Goal: Navigation & Orientation: Find specific page/section

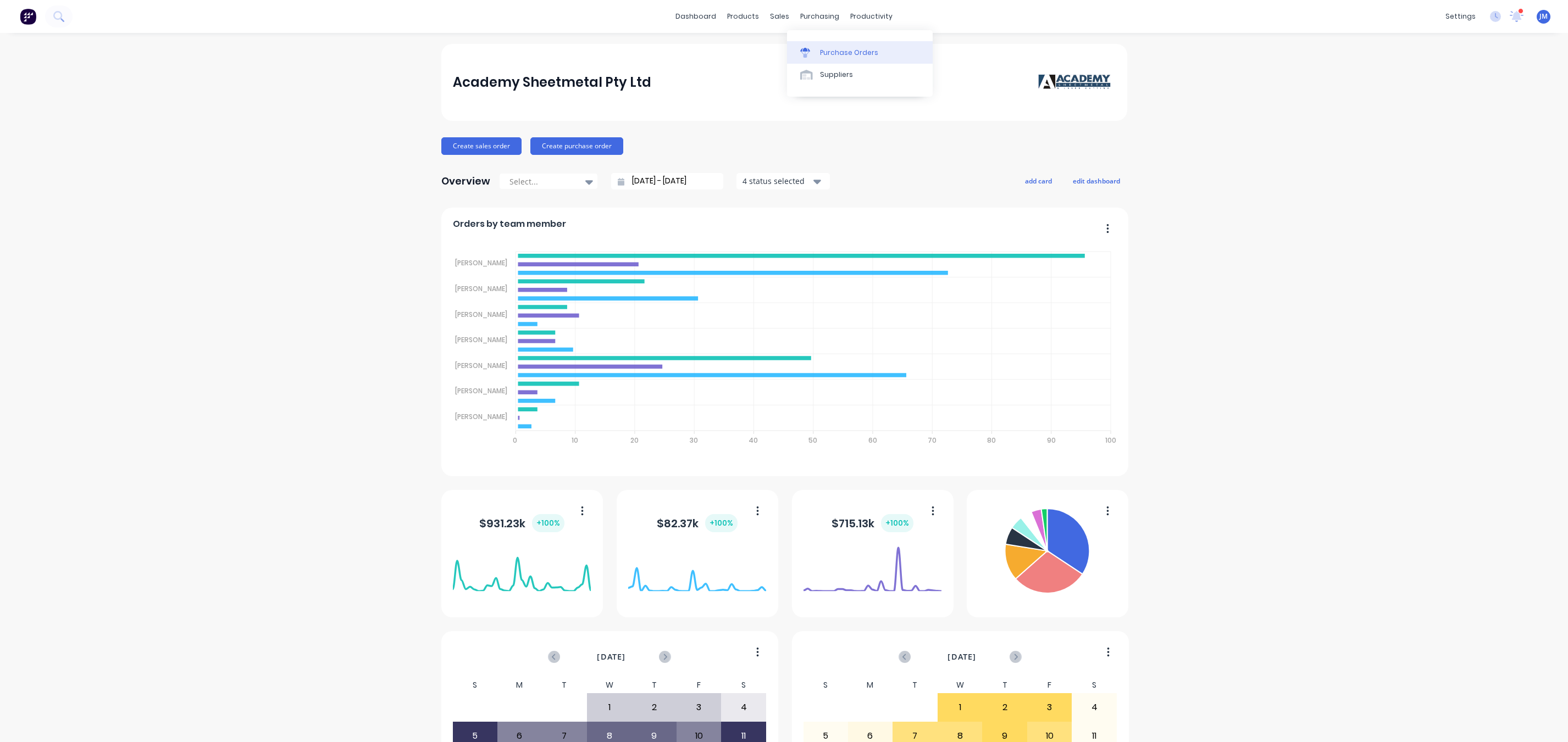
click at [811, 55] on div at bounding box center [809, 52] width 17 height 10
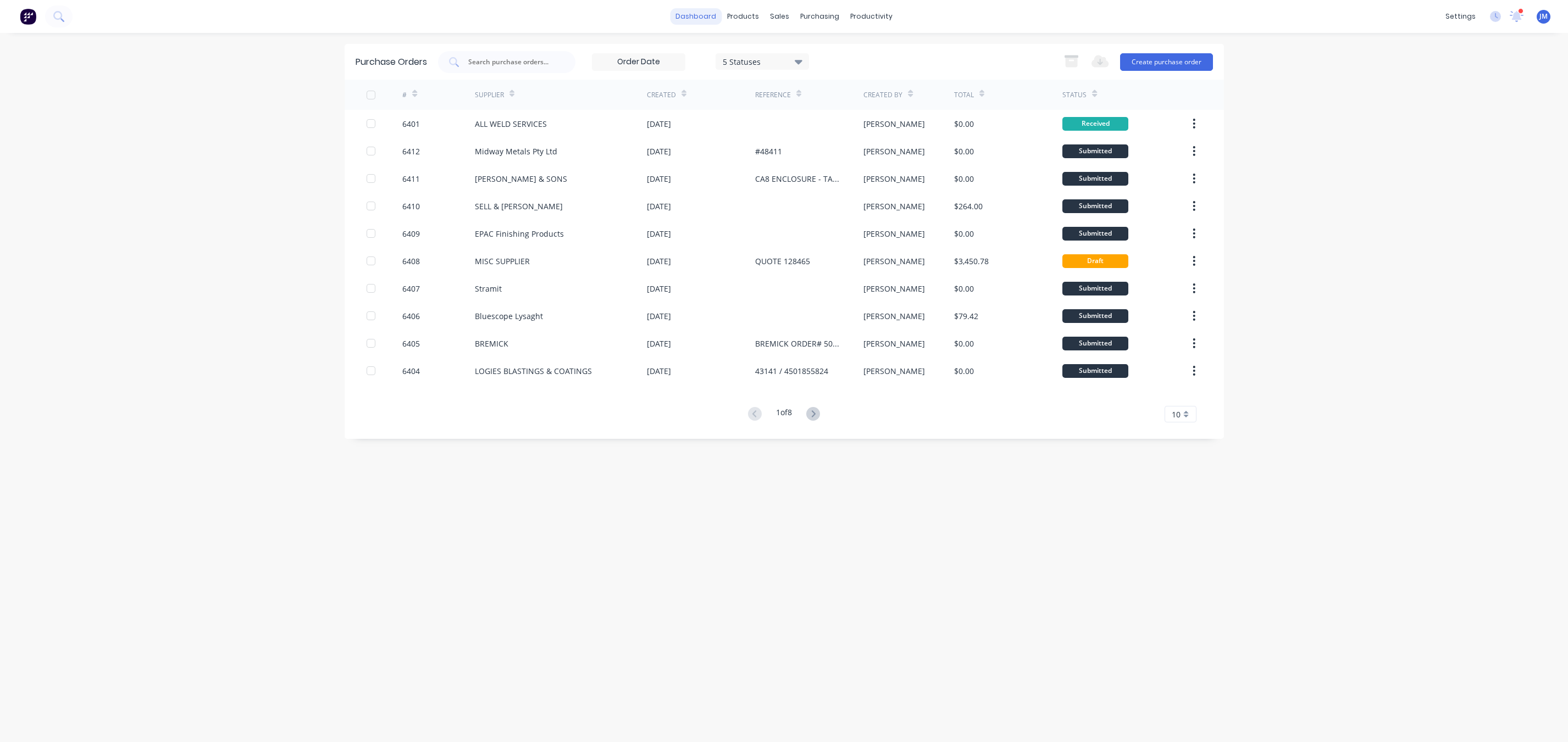
click at [708, 15] on link "dashboard" at bounding box center [696, 16] width 51 height 17
